Goal: Task Accomplishment & Management: Manage account settings

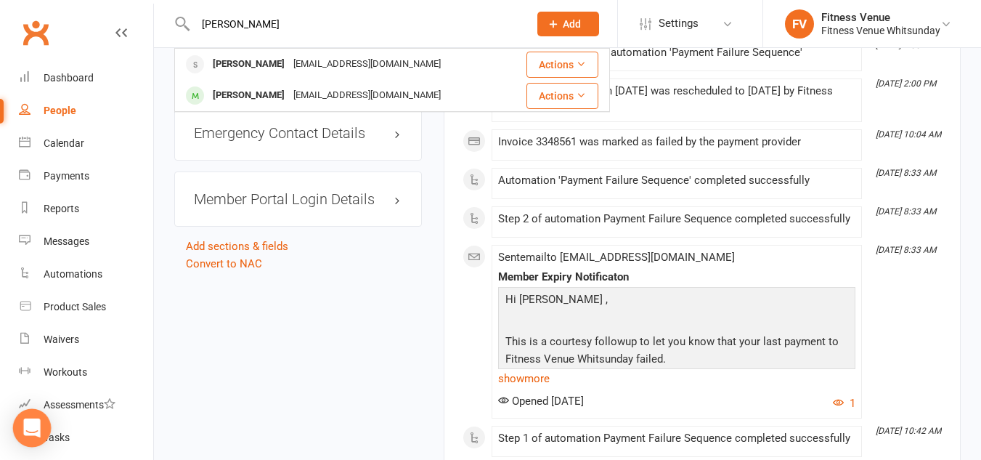
type input "[PERSON_NAME]"
drag, startPoint x: 32, startPoint y: 429, endPoint x: 46, endPoint y: 416, distance: 18.5
click at [33, 429] on icon "Open Intercom Messenger" at bounding box center [31, 427] width 17 height 19
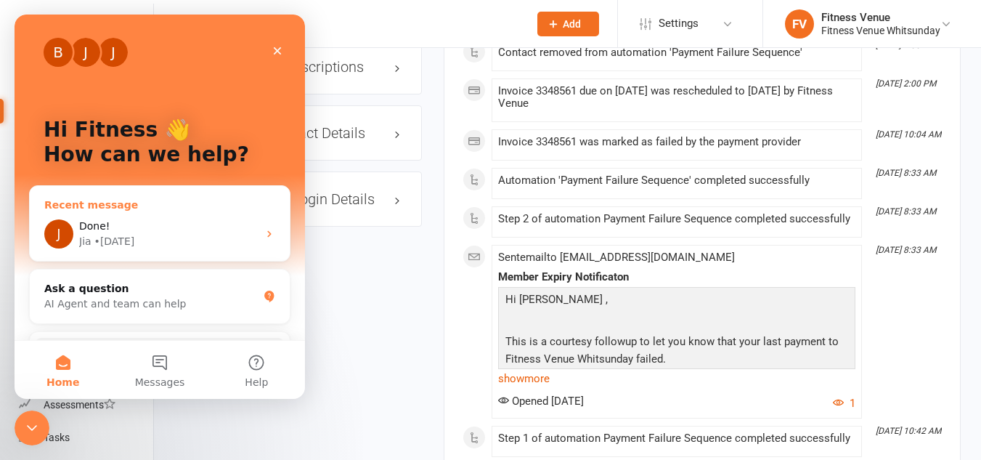
click at [153, 207] on div "J Done! Jia • [DATE]" at bounding box center [160, 234] width 260 height 54
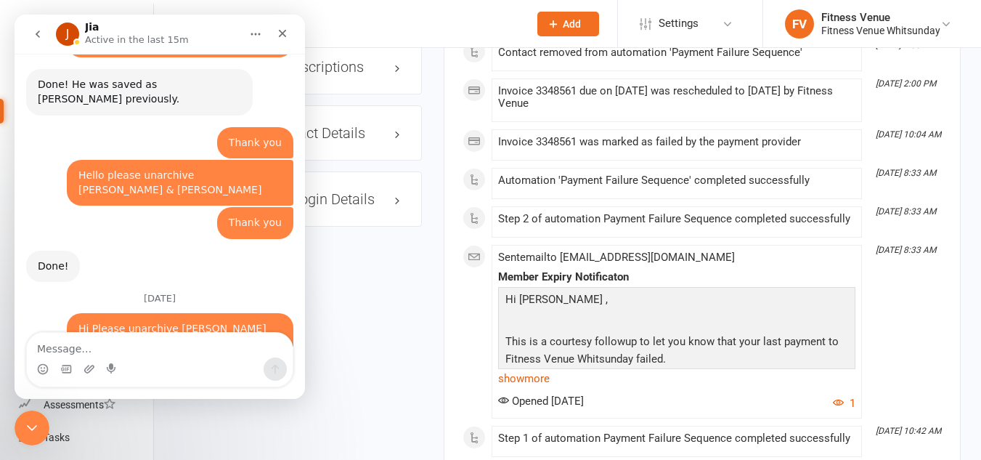
scroll to position [1285, 0]
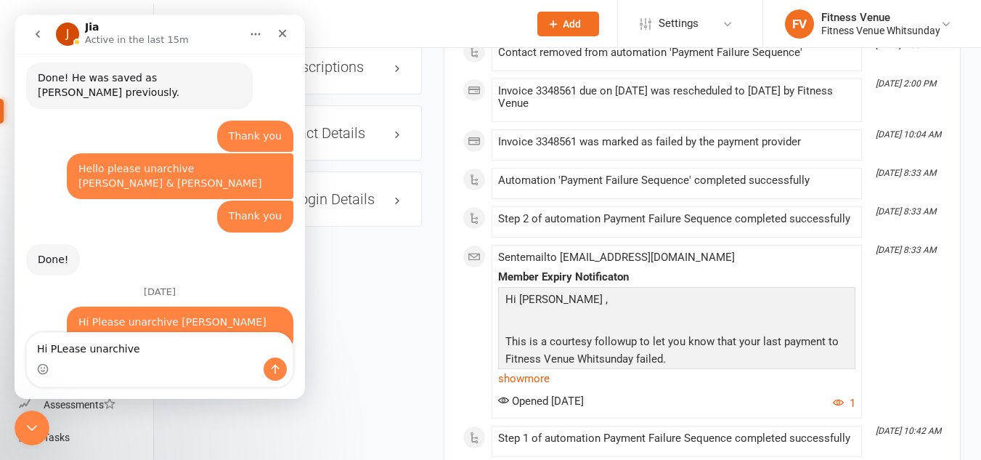
click at [61, 346] on textarea "Hi PLease unarchive" at bounding box center [160, 345] width 266 height 25
click at [151, 344] on textarea "Hi Please unarchive" at bounding box center [160, 345] width 266 height 25
click at [130, 350] on textarea "Hi Please unarchive [PERSON_NAME] Thanks" at bounding box center [160, 345] width 266 height 25
type textarea "Hi Please unarchive [PERSON_NAME] Thanks"
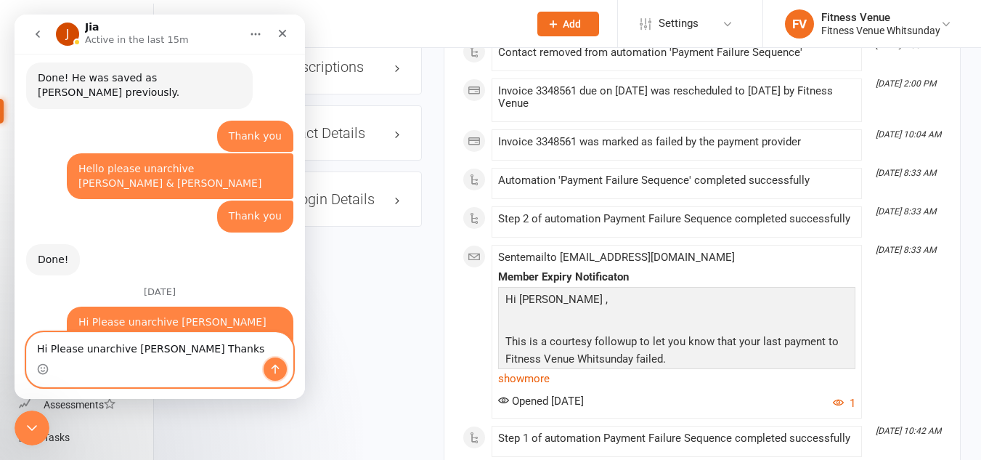
click at [272, 370] on icon "Send a message…" at bounding box center [275, 369] width 12 height 12
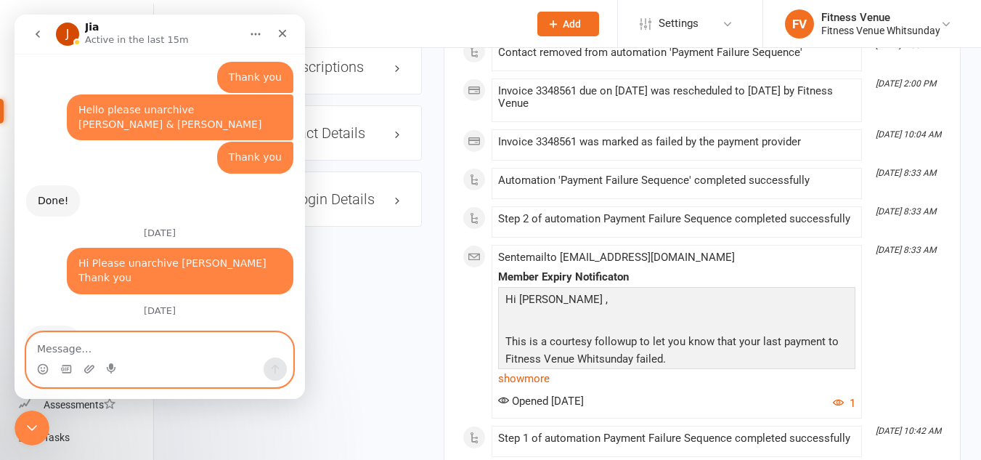
scroll to position [1347, 0]
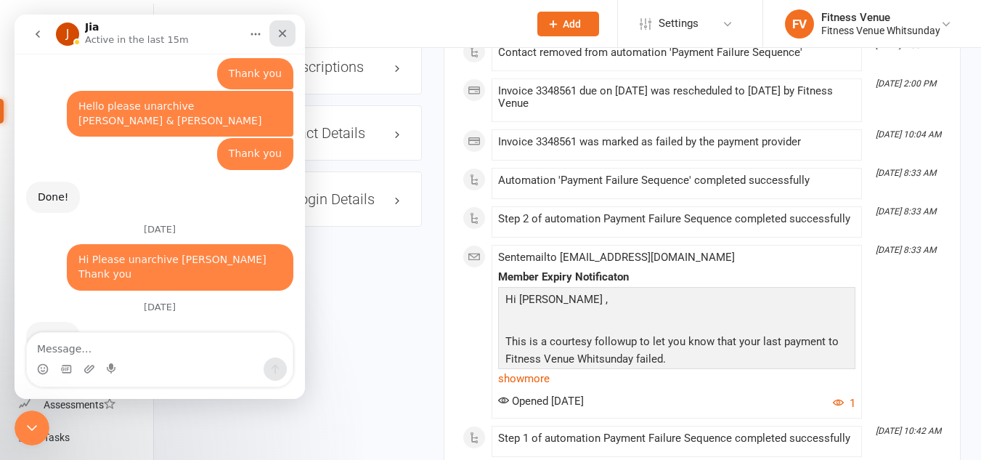
click at [290, 31] on div "Close" at bounding box center [282, 33] width 26 height 26
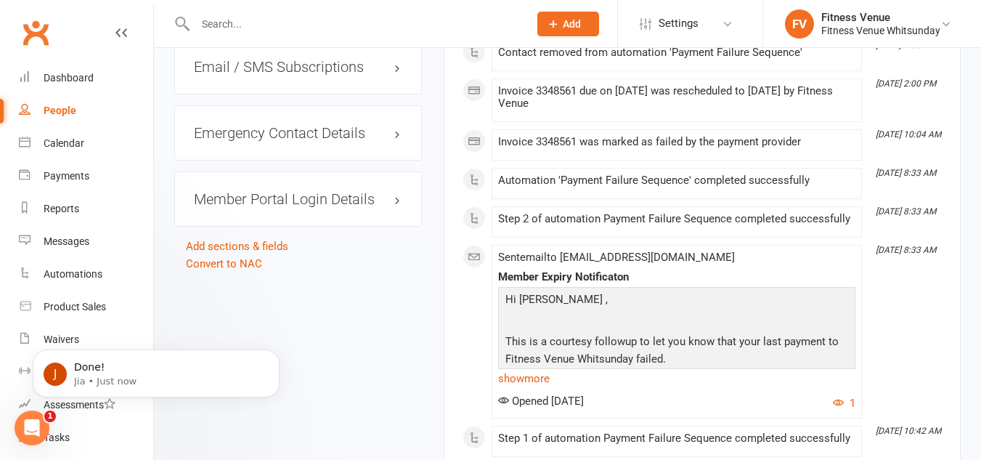
scroll to position [0, 0]
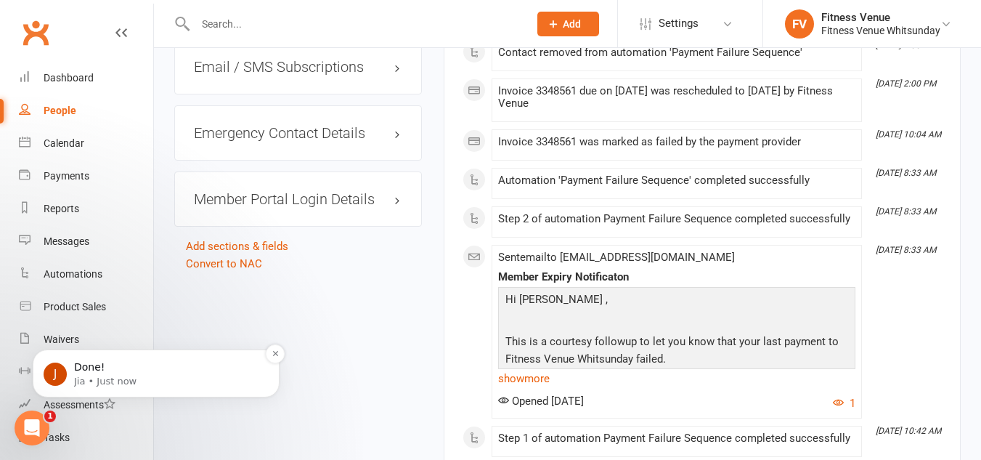
click at [142, 376] on p "Jia • Just now" at bounding box center [167, 381] width 187 height 13
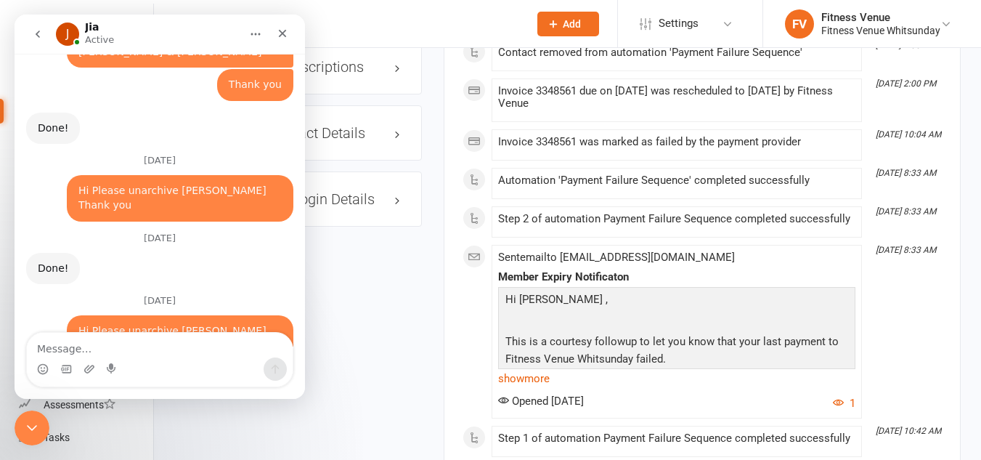
scroll to position [1415, 0]
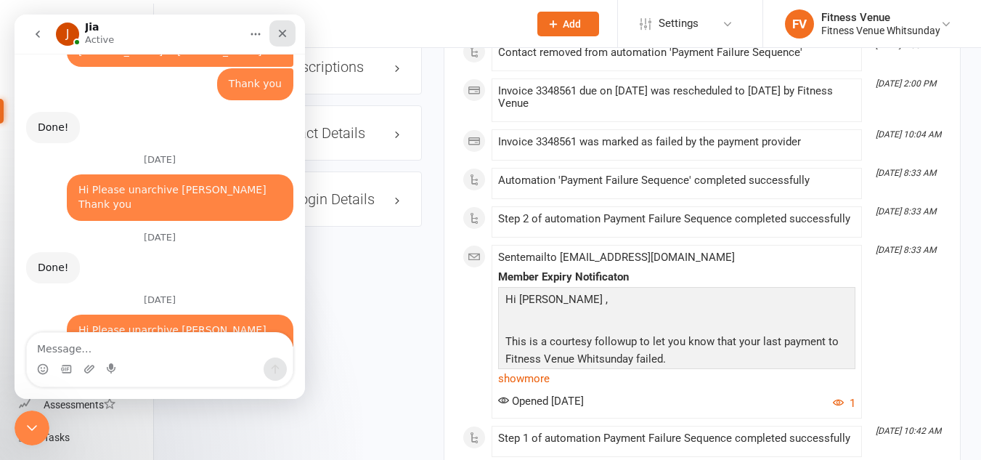
click at [285, 33] on icon "Close" at bounding box center [283, 34] width 12 height 12
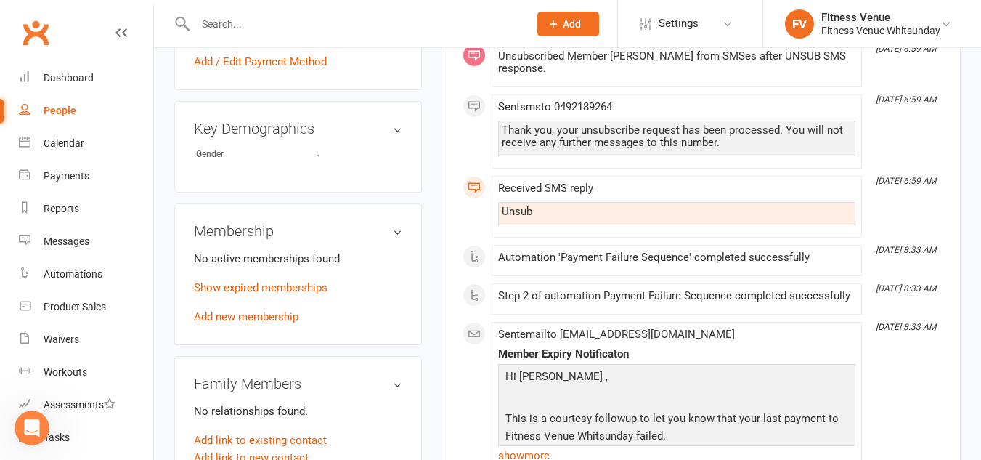
scroll to position [291, 0]
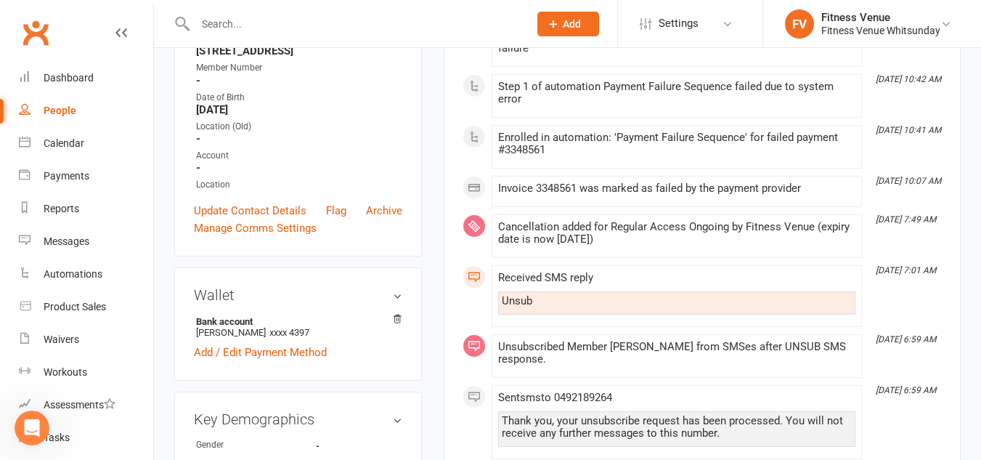
click at [232, 31] on input "text" at bounding box center [355, 24] width 328 height 20
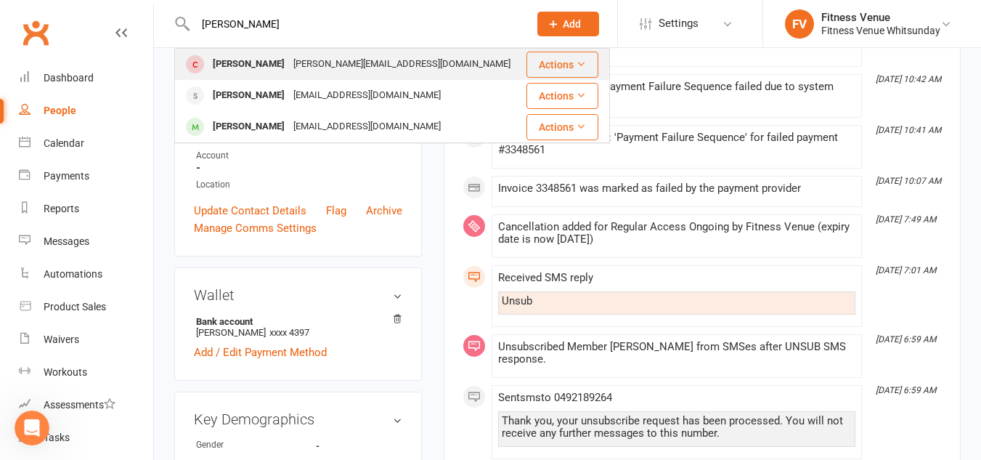
type input "[PERSON_NAME]"
click at [300, 68] on div "[PERSON_NAME][EMAIL_ADDRESS][DOMAIN_NAME]" at bounding box center [402, 64] width 226 height 21
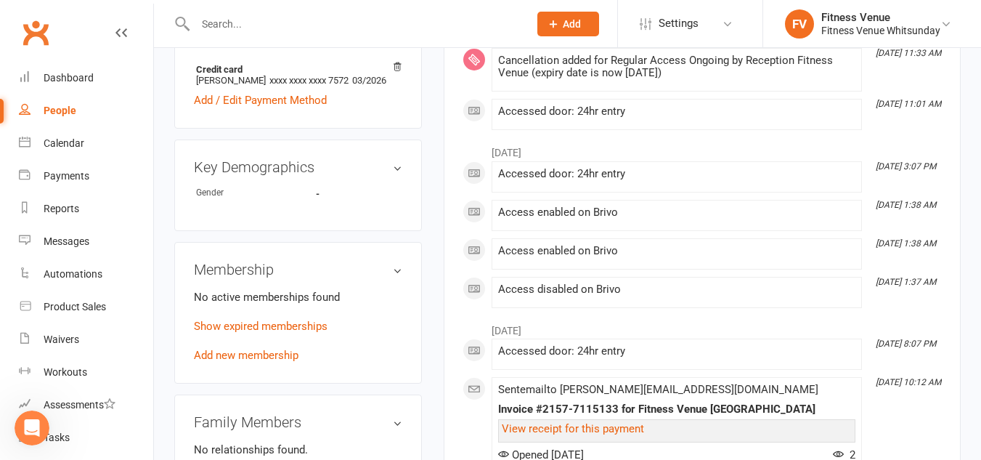
scroll to position [581, 0]
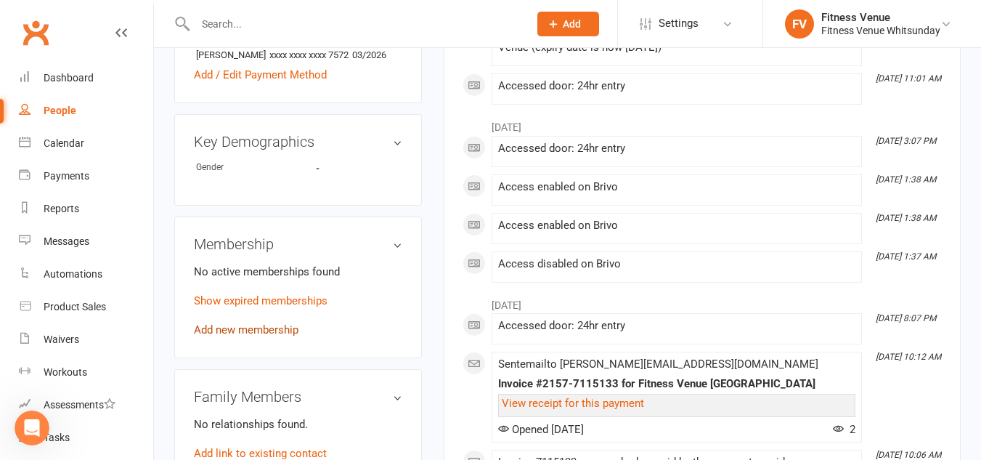
click at [255, 336] on link "Add new membership" at bounding box center [246, 329] width 105 height 13
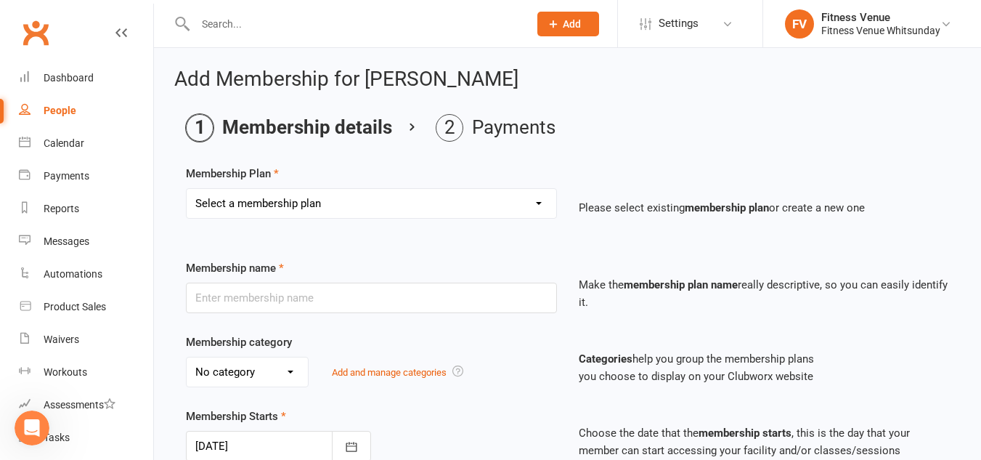
click at [532, 207] on select "Select a membership plan Create new Membership Plan Regular Access Ongoing Regu…" at bounding box center [372, 203] width 370 height 29
select select "1"
click at [187, 189] on select "Select a membership plan Create new Membership Plan Regular Access Ongoing Regu…" at bounding box center [372, 203] width 370 height 29
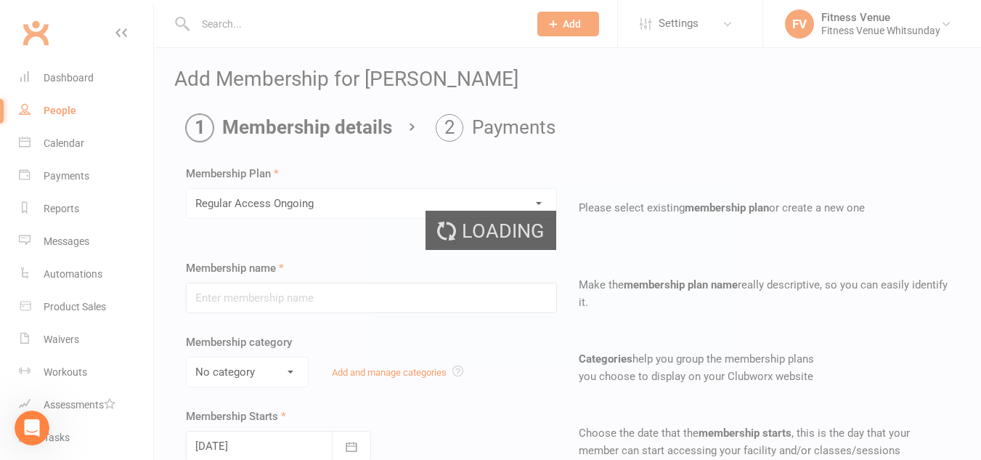
type input "Regular Access Ongoing"
select select "1"
type input "0"
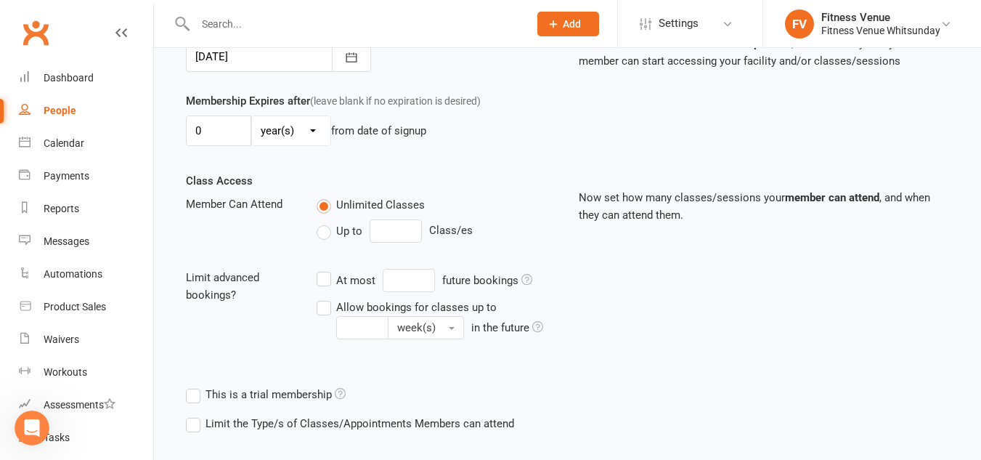
scroll to position [463, 0]
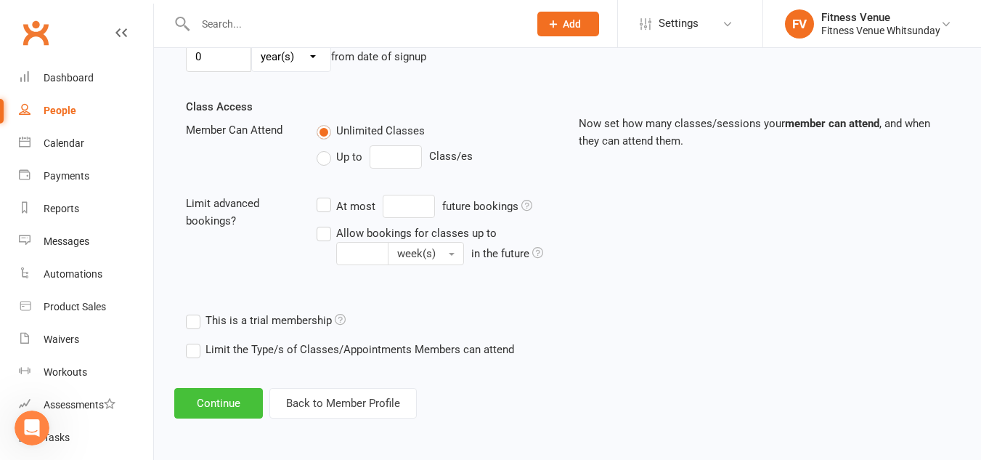
click at [231, 394] on button "Continue" at bounding box center [218, 403] width 89 height 31
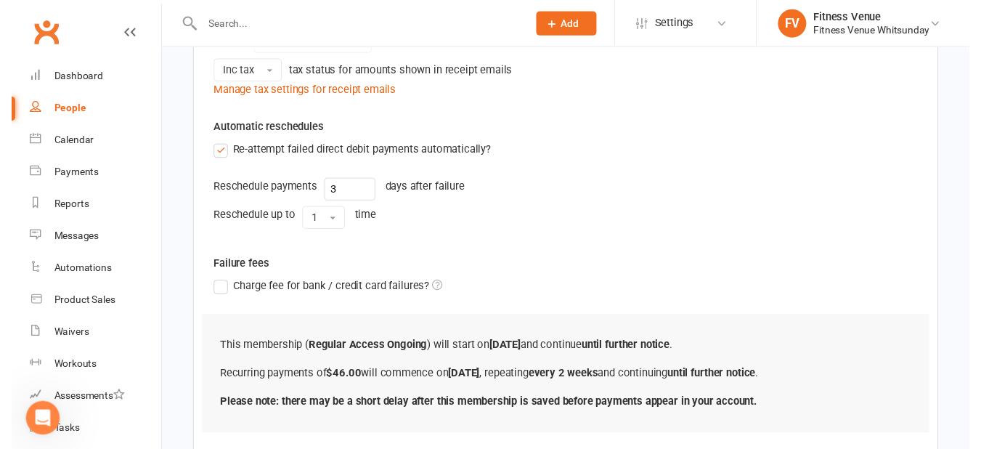
scroll to position [596, 0]
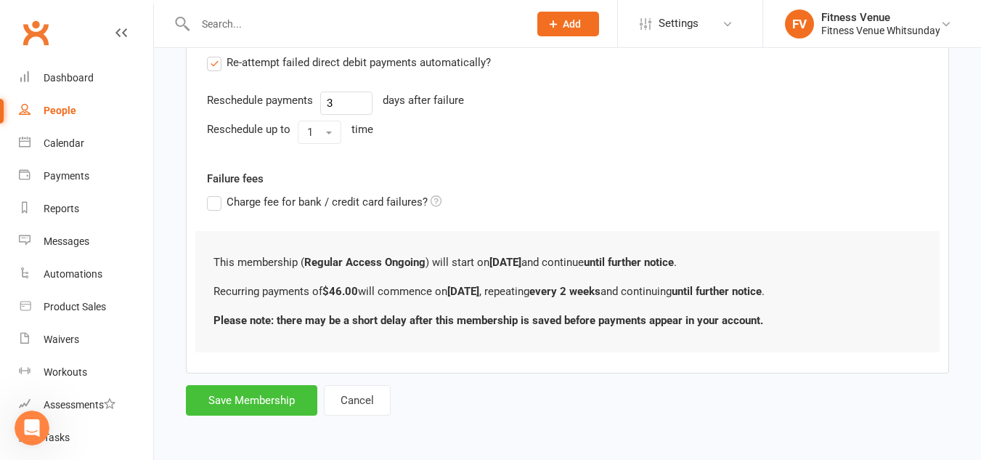
click at [267, 404] on button "Save Membership" at bounding box center [251, 400] width 131 height 31
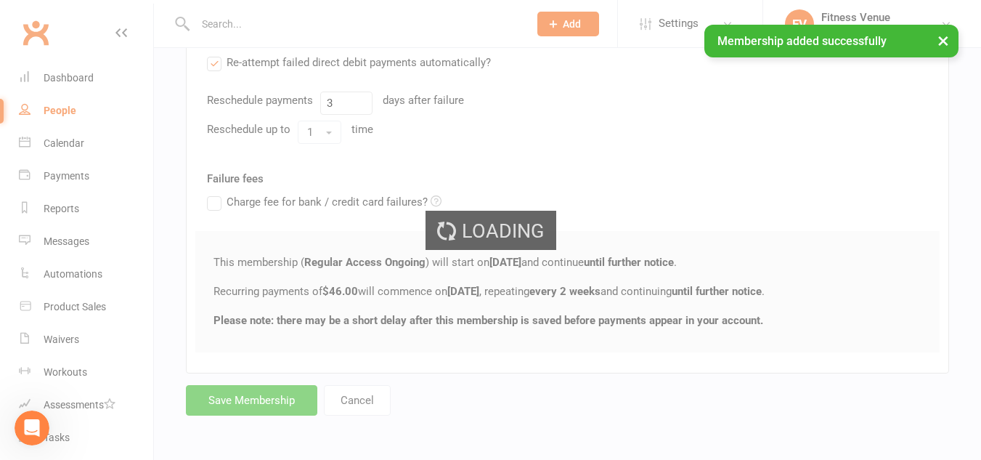
scroll to position [1415, 0]
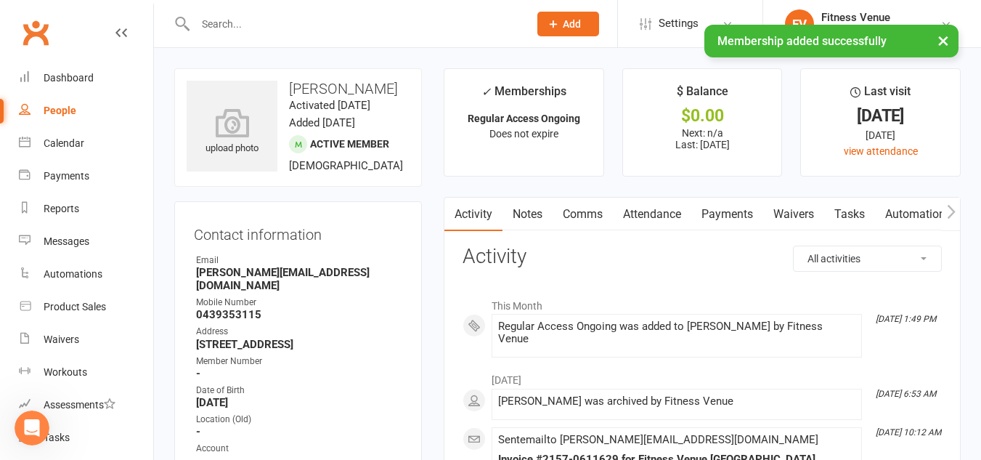
click at [925, 216] on link "Automations" at bounding box center [918, 214] width 86 height 33
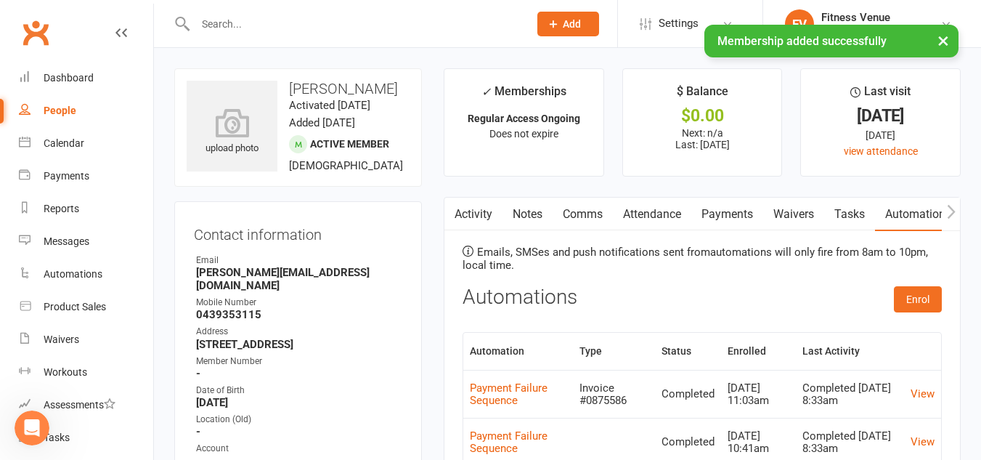
click at [956, 213] on button "button" at bounding box center [951, 214] width 18 height 33
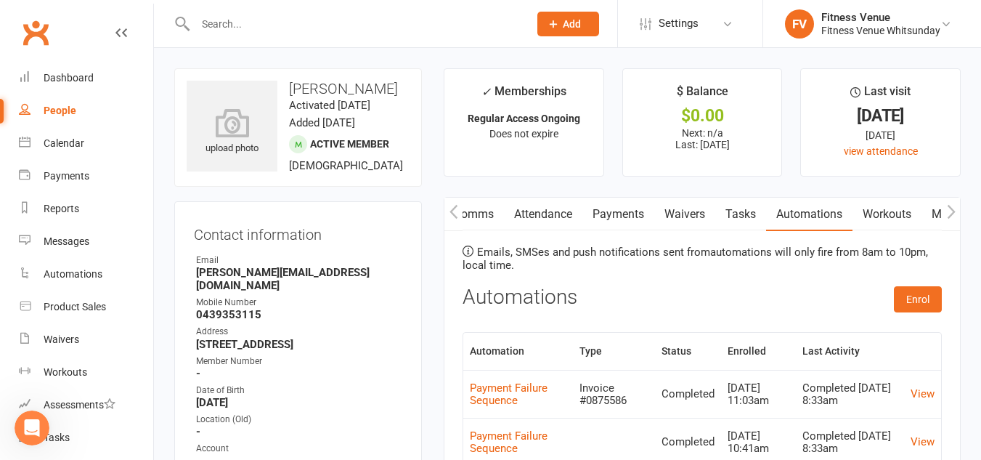
scroll to position [73, 0]
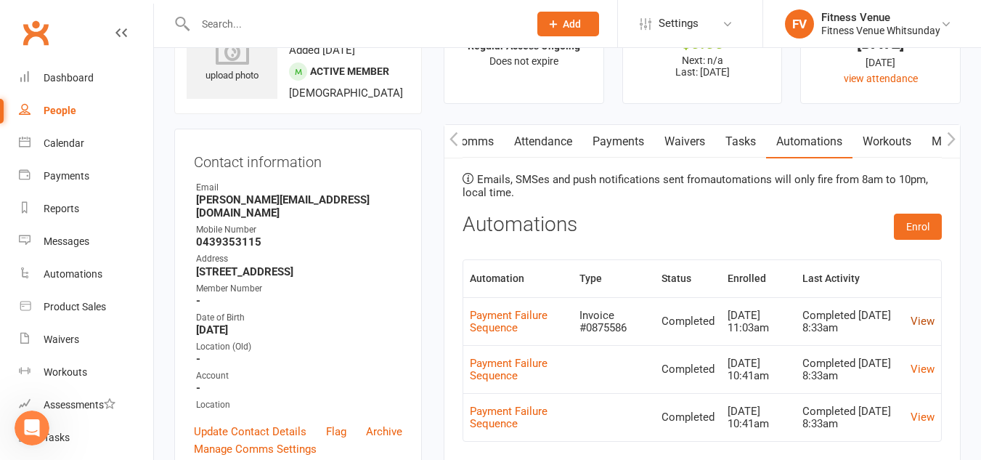
click at [925, 322] on link "View" at bounding box center [923, 320] width 24 height 13
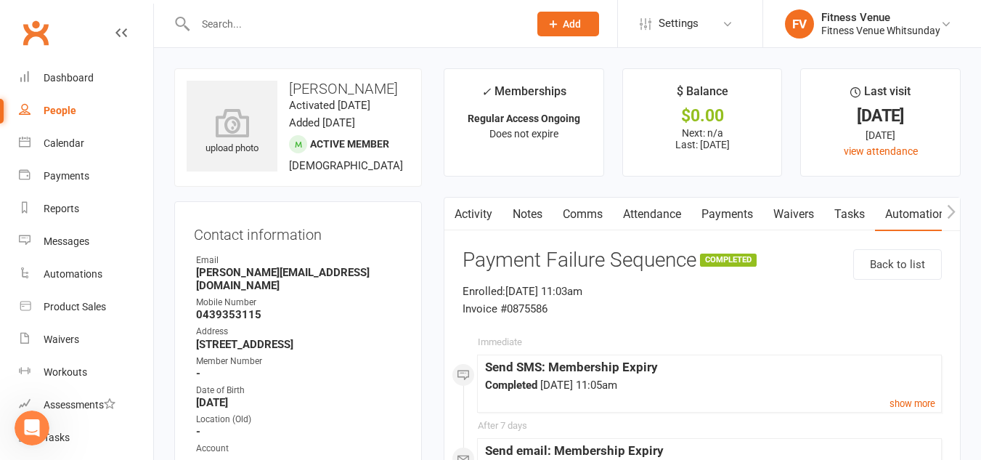
click at [951, 215] on icon "button" at bounding box center [951, 211] width 8 height 14
click at [949, 214] on icon "button" at bounding box center [951, 211] width 9 height 15
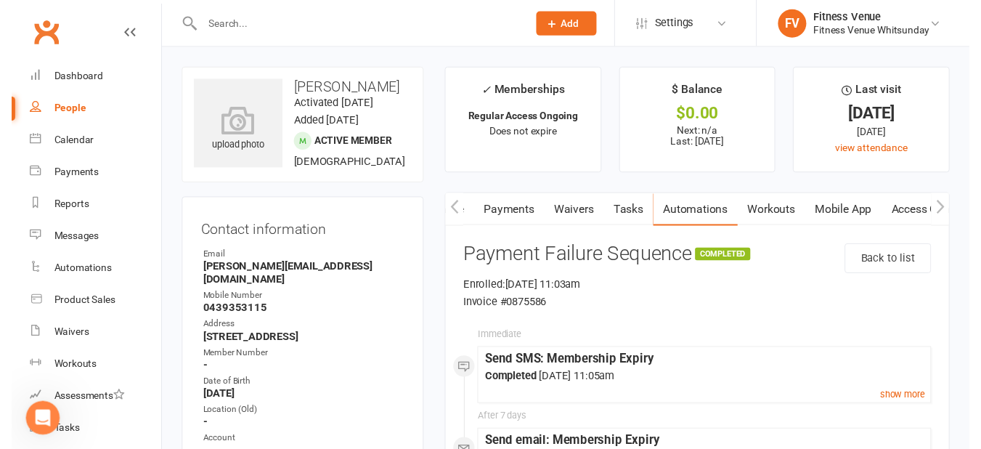
scroll to position [0, 218]
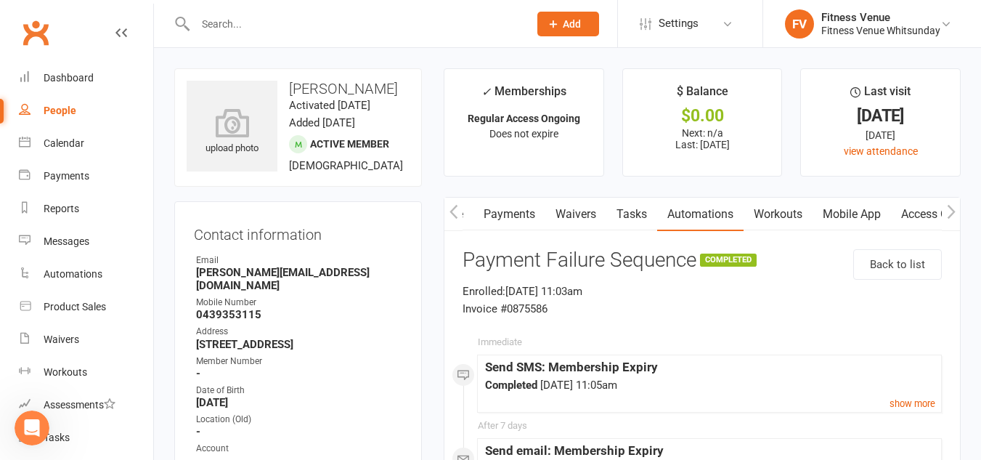
click at [857, 220] on link "Mobile App" at bounding box center [852, 214] width 78 height 33
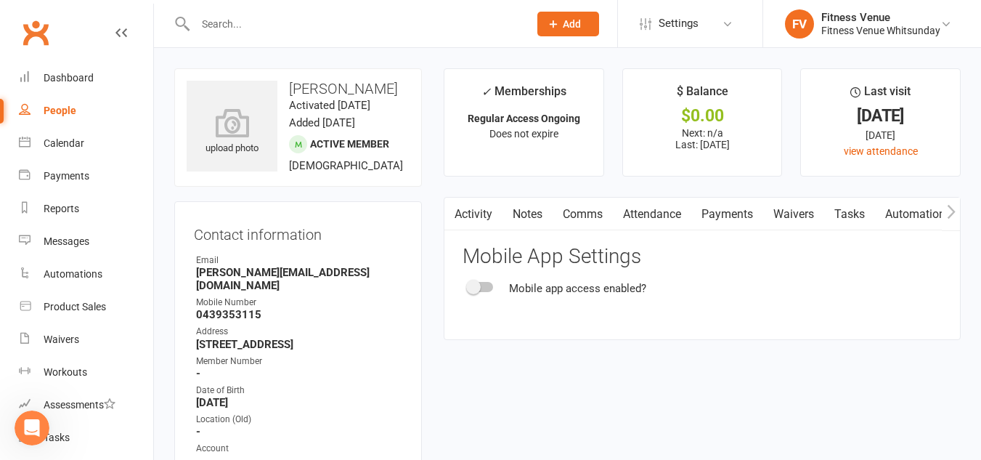
click at [490, 291] on div at bounding box center [480, 287] width 25 height 10
click at [468, 285] on input "checkbox" at bounding box center [468, 285] width 0 height 0
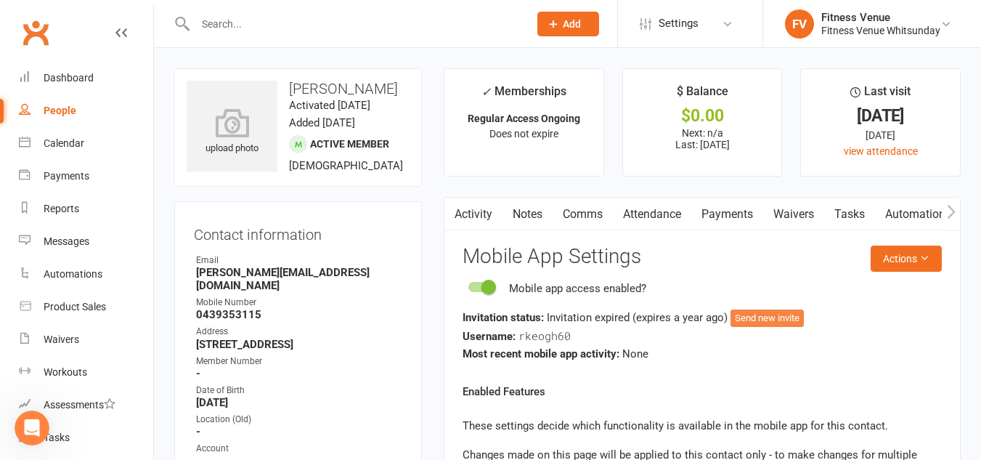
click at [760, 322] on button "Send new invite" at bounding box center [767, 317] width 73 height 17
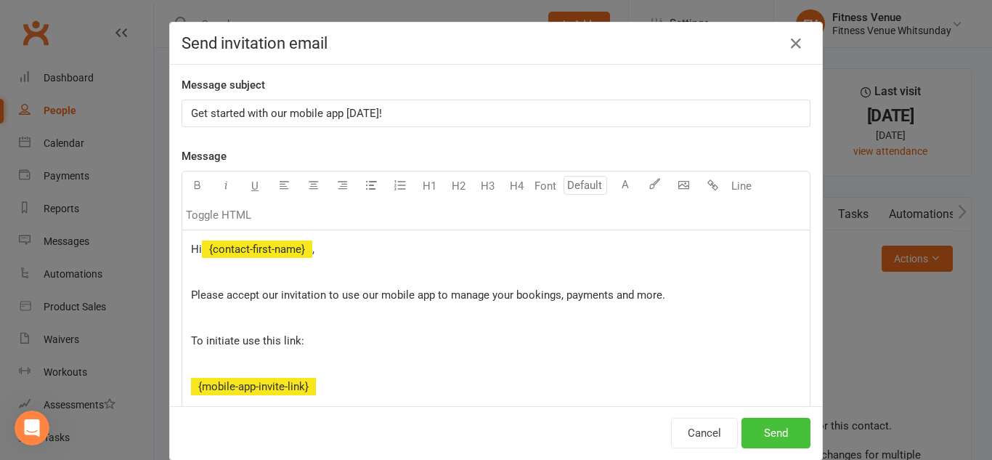
click at [756, 430] on button "Send" at bounding box center [776, 433] width 69 height 31
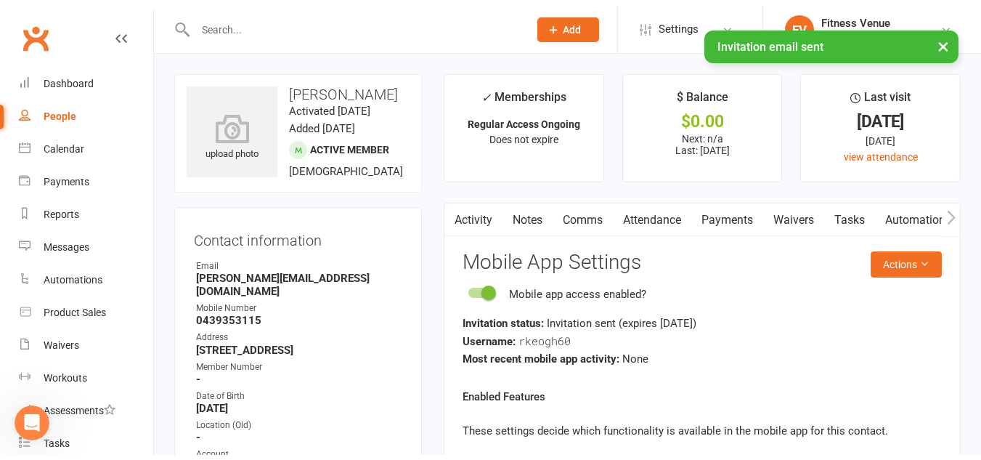
scroll to position [1415, 0]
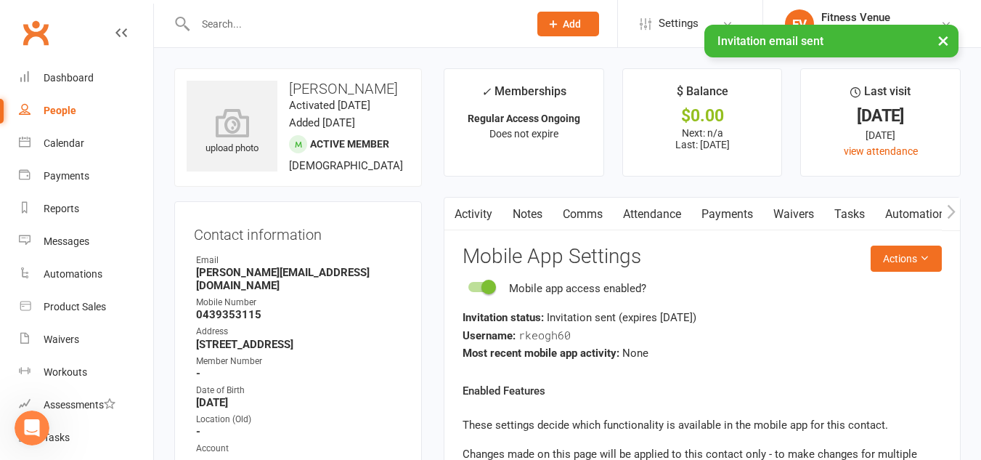
click at [951, 209] on icon "button" at bounding box center [951, 211] width 8 height 14
click at [919, 211] on link "Access Control" at bounding box center [939, 214] width 97 height 33
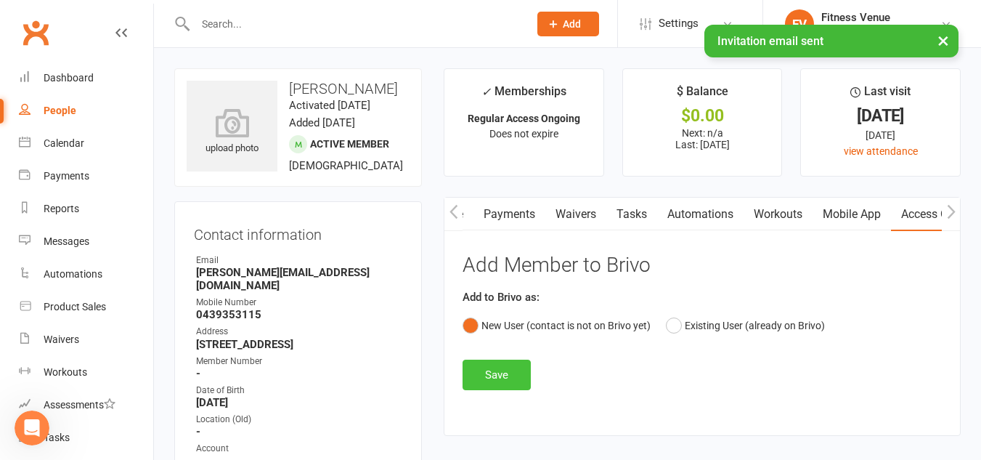
click at [506, 381] on button "Save" at bounding box center [497, 375] width 68 height 31
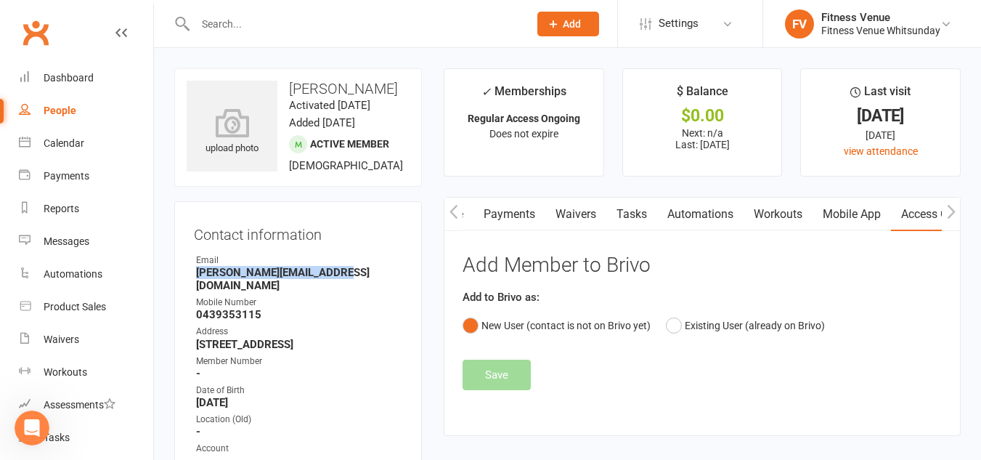
drag, startPoint x: 367, startPoint y: 291, endPoint x: 197, endPoint y: 288, distance: 170.0
click at [197, 288] on strong "[PERSON_NAME][EMAIL_ADDRESS][DOMAIN_NAME]" at bounding box center [299, 279] width 206 height 26
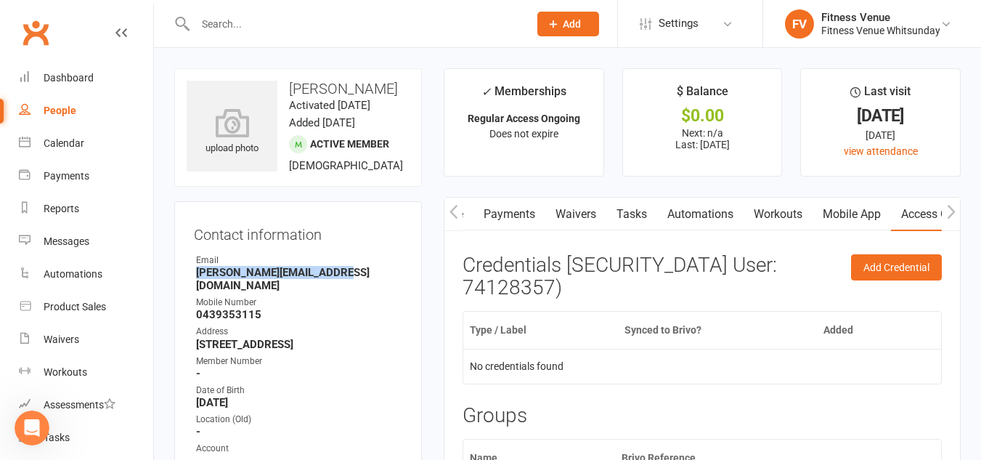
copy strong "[PERSON_NAME][EMAIL_ADDRESS][DOMAIN_NAME]"
